Goal: Information Seeking & Learning: Learn about a topic

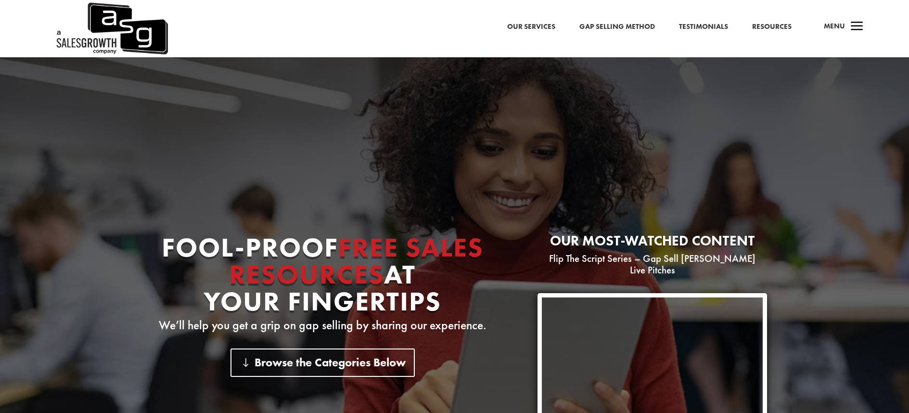
click at [779, 27] on link "Resources" at bounding box center [771, 27] width 39 height 13
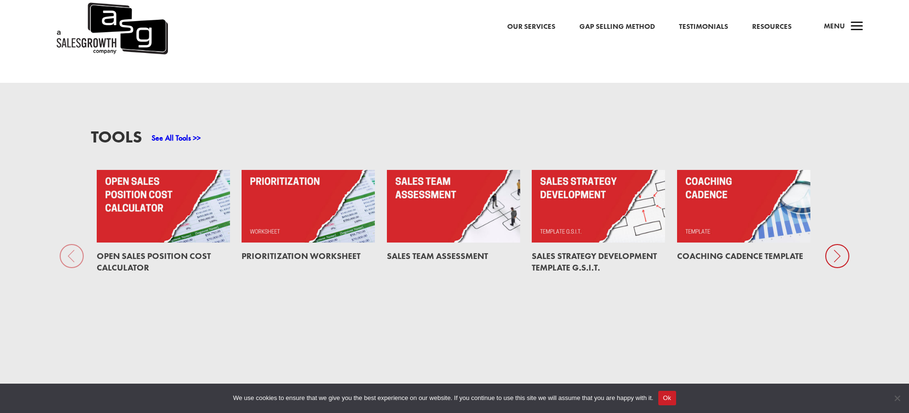
scroll to position [778, 0]
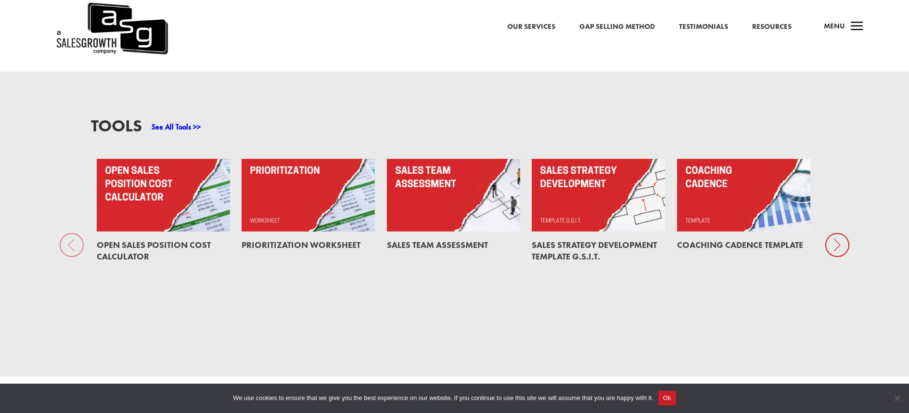
click at [676, 399] on button "Ok" at bounding box center [667, 398] width 18 height 14
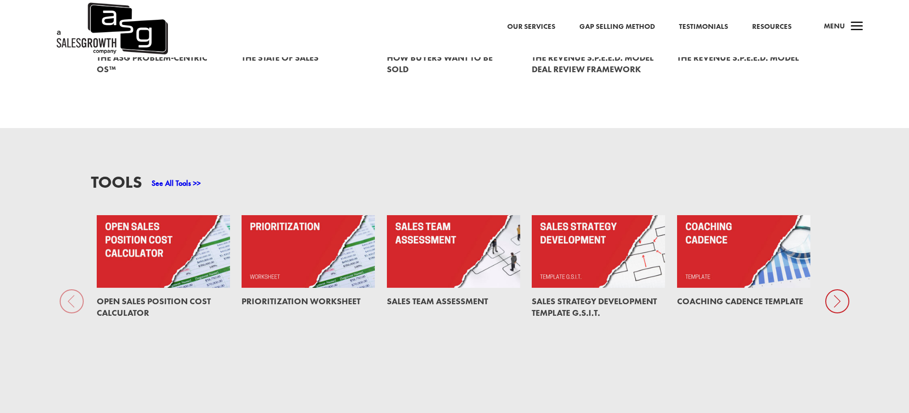
scroll to position [680, 0]
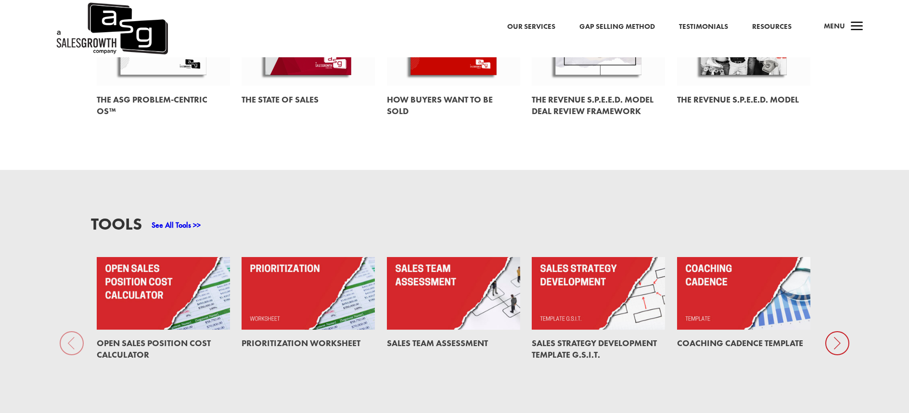
click at [839, 333] on icon at bounding box center [837, 343] width 24 height 24
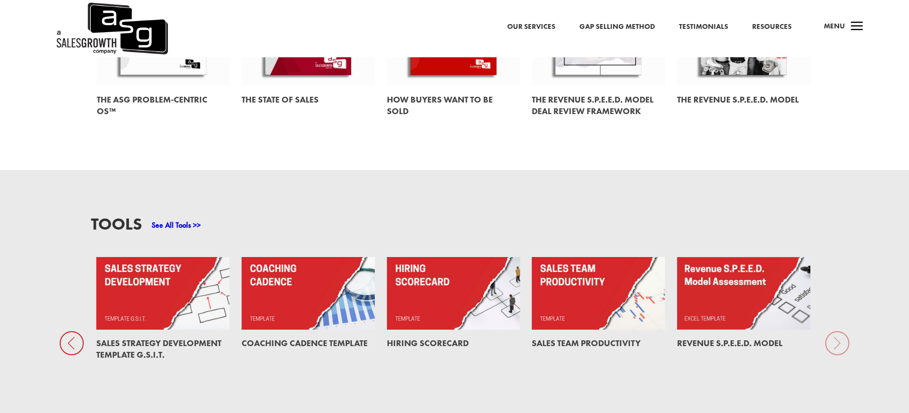
click at [839, 333] on div "Tools See All Tools >> Open Sales Position Cost Calculator Prioritization Works…" at bounding box center [454, 322] width 909 height 305
click at [836, 331] on div "Tools See All Tools >> Open Sales Position Cost Calculator Prioritization Works…" at bounding box center [454, 322] width 909 height 305
